Goal: Check status: Check status

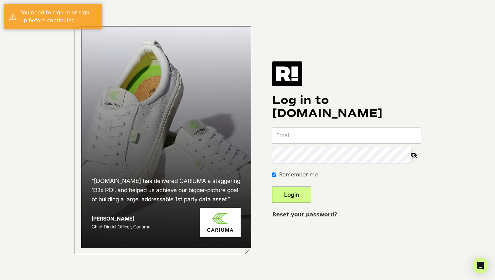
type input "[PERSON_NAME][EMAIL_ADDRESS][PERSON_NAME][DOMAIN_NAME]"
click at [311, 190] on button "Login" at bounding box center [291, 195] width 39 height 16
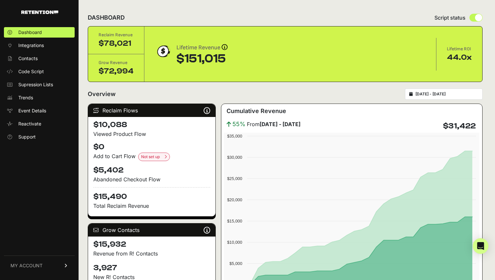
click at [438, 95] on input "[DATE] - [DATE]" at bounding box center [446, 94] width 63 height 5
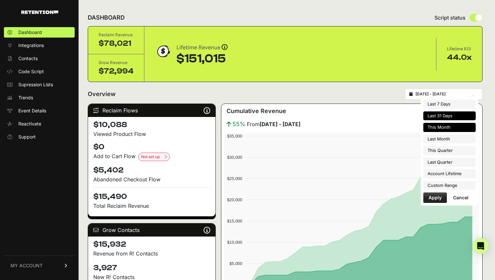
click at [439, 129] on li "This Month" at bounding box center [449, 127] width 52 height 9
type input "[DATE] - [DATE]"
